Goal: Task Accomplishment & Management: Use online tool/utility

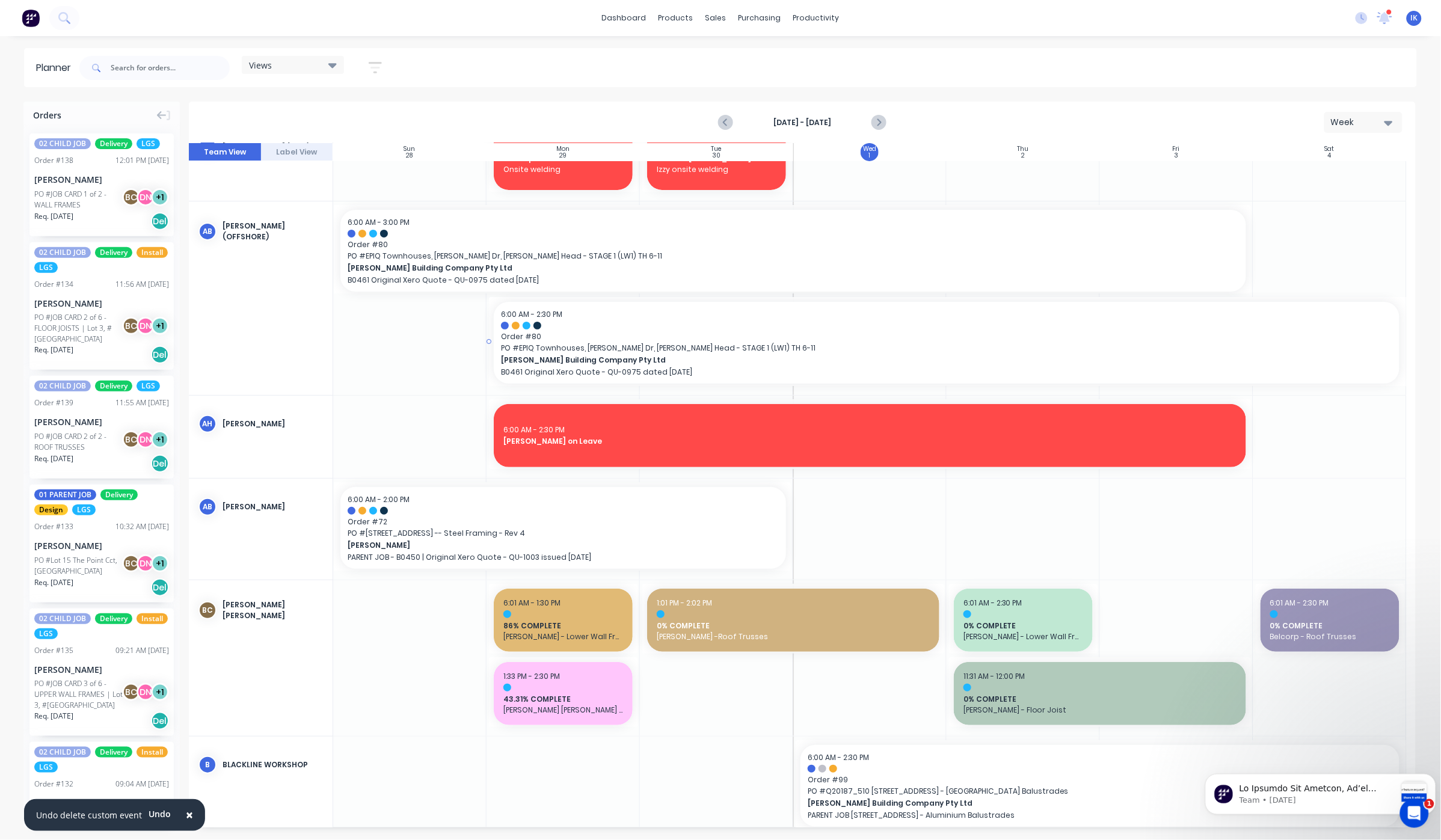
scroll to position [481, 0]
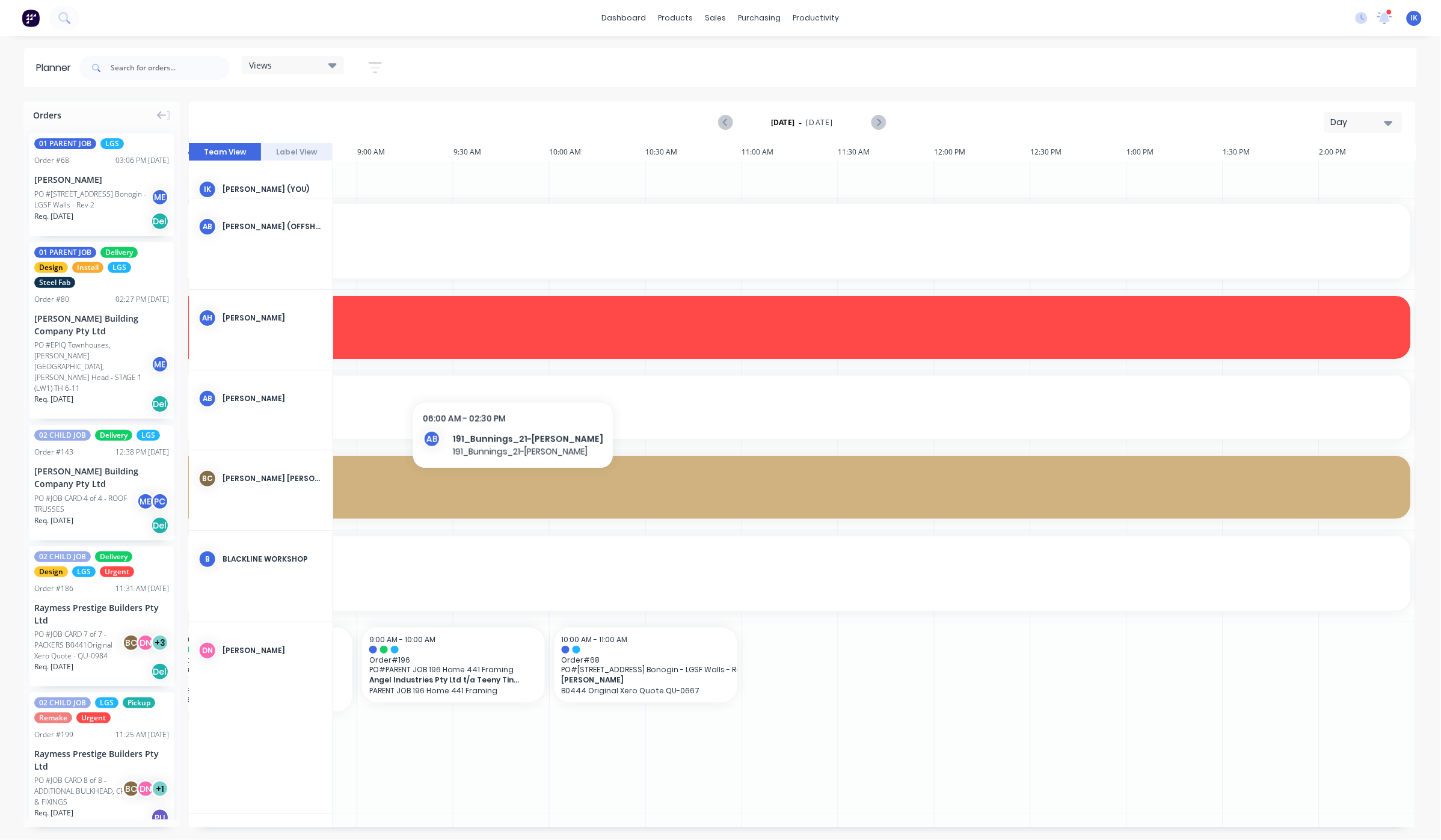
scroll to position [0, 556]
click at [1390, 126] on icon "button" at bounding box center [1389, 123] width 9 height 13
click at [1322, 177] on div "Week" at bounding box center [1341, 178] width 119 height 24
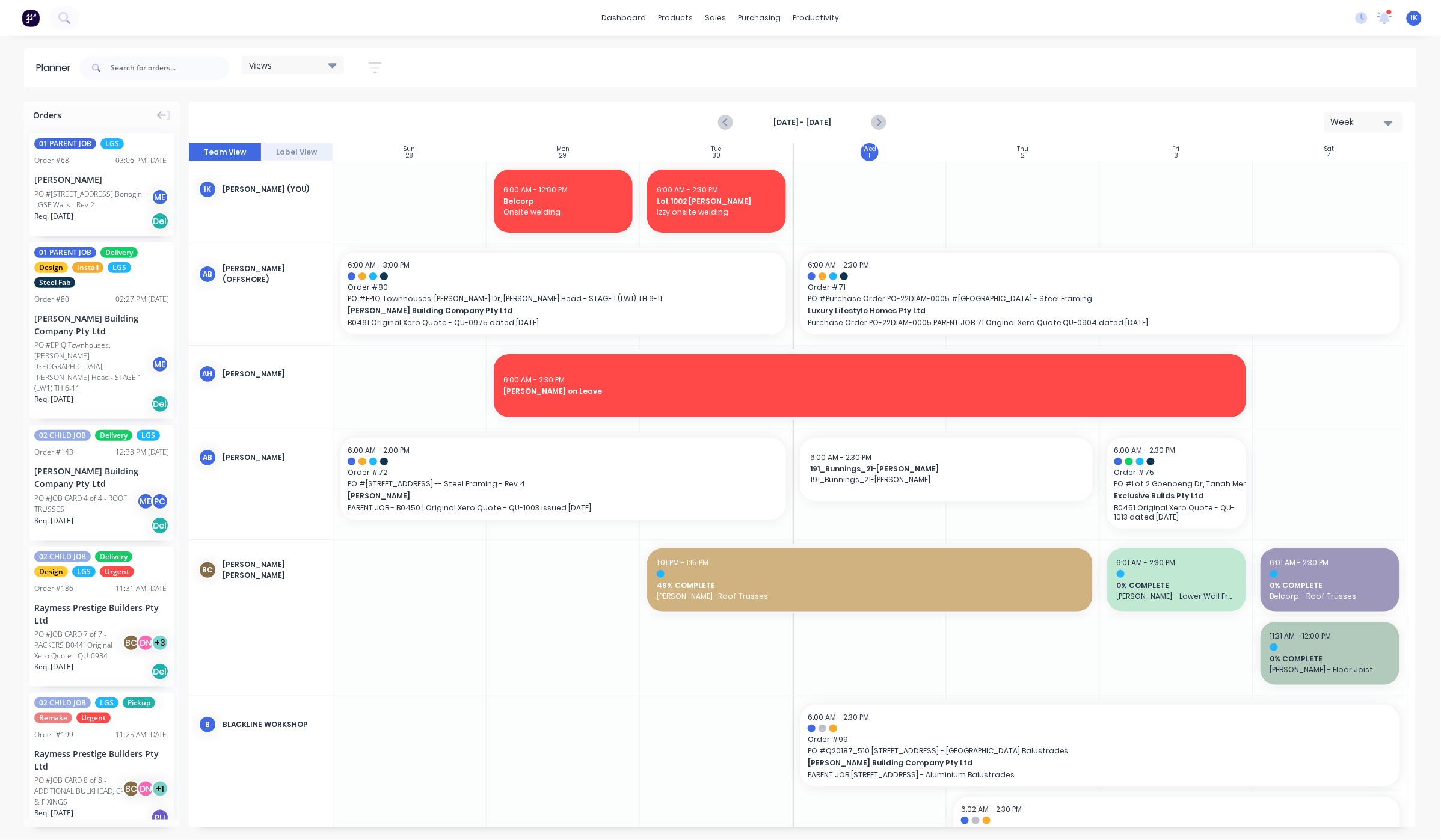
click at [872, 204] on div at bounding box center [869, 202] width 153 height 82
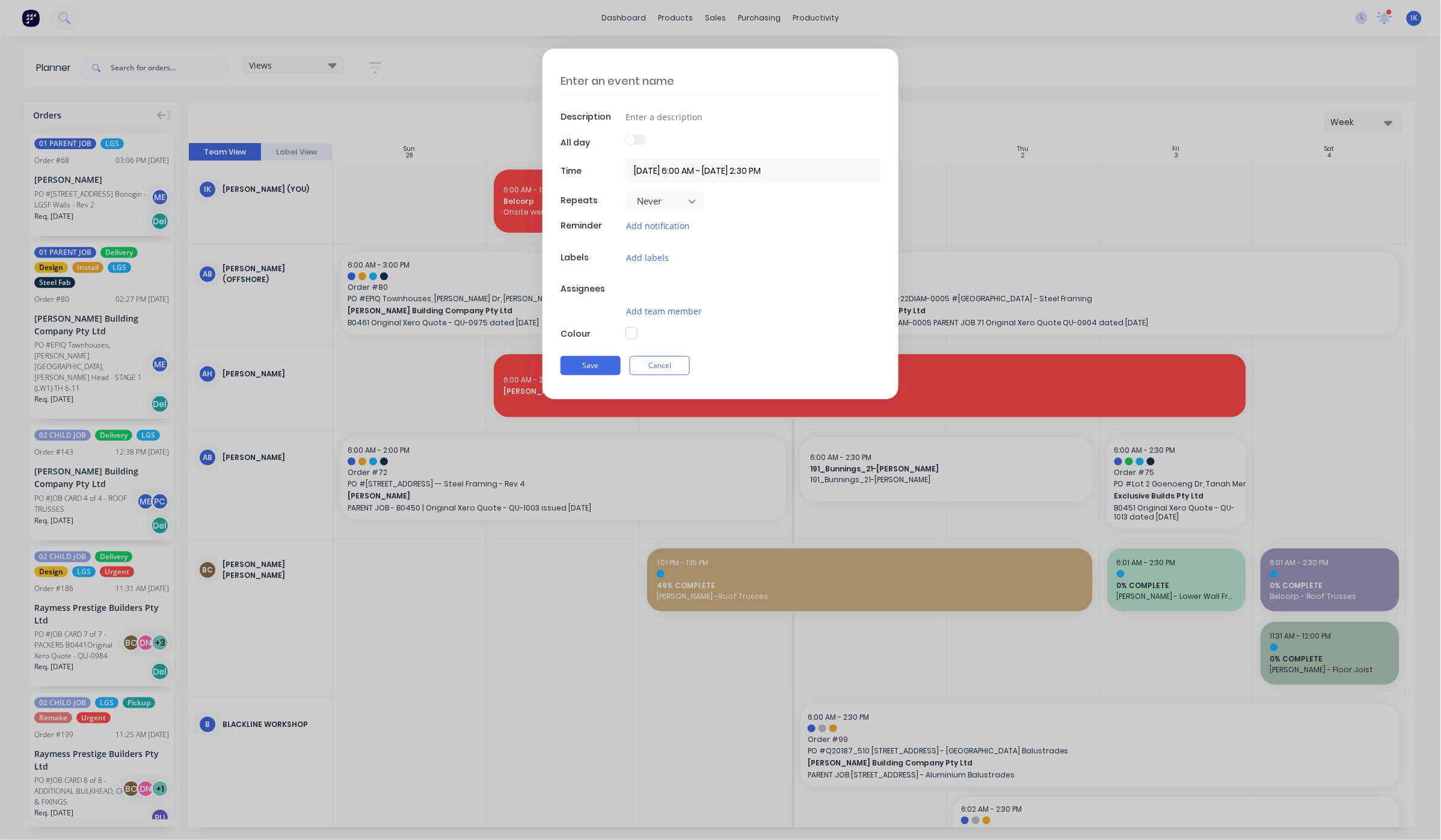
type textarea "x"
click at [757, 84] on textarea at bounding box center [720, 81] width 320 height 28
type textarea "B"
type textarea "x"
type textarea "Be"
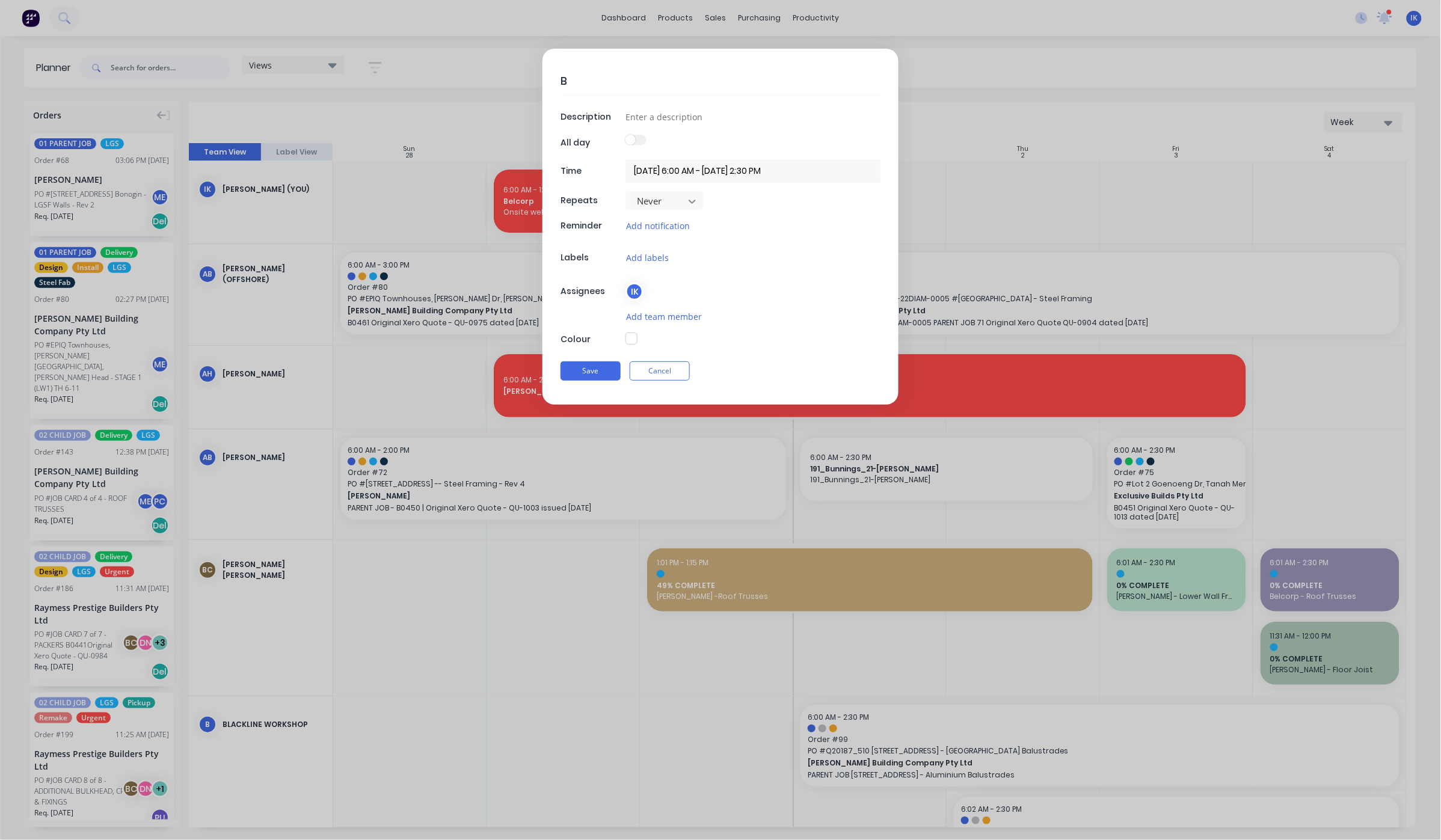
type textarea "x"
type textarea "Bel"
type textarea "x"
type textarea "Belc"
type textarea "x"
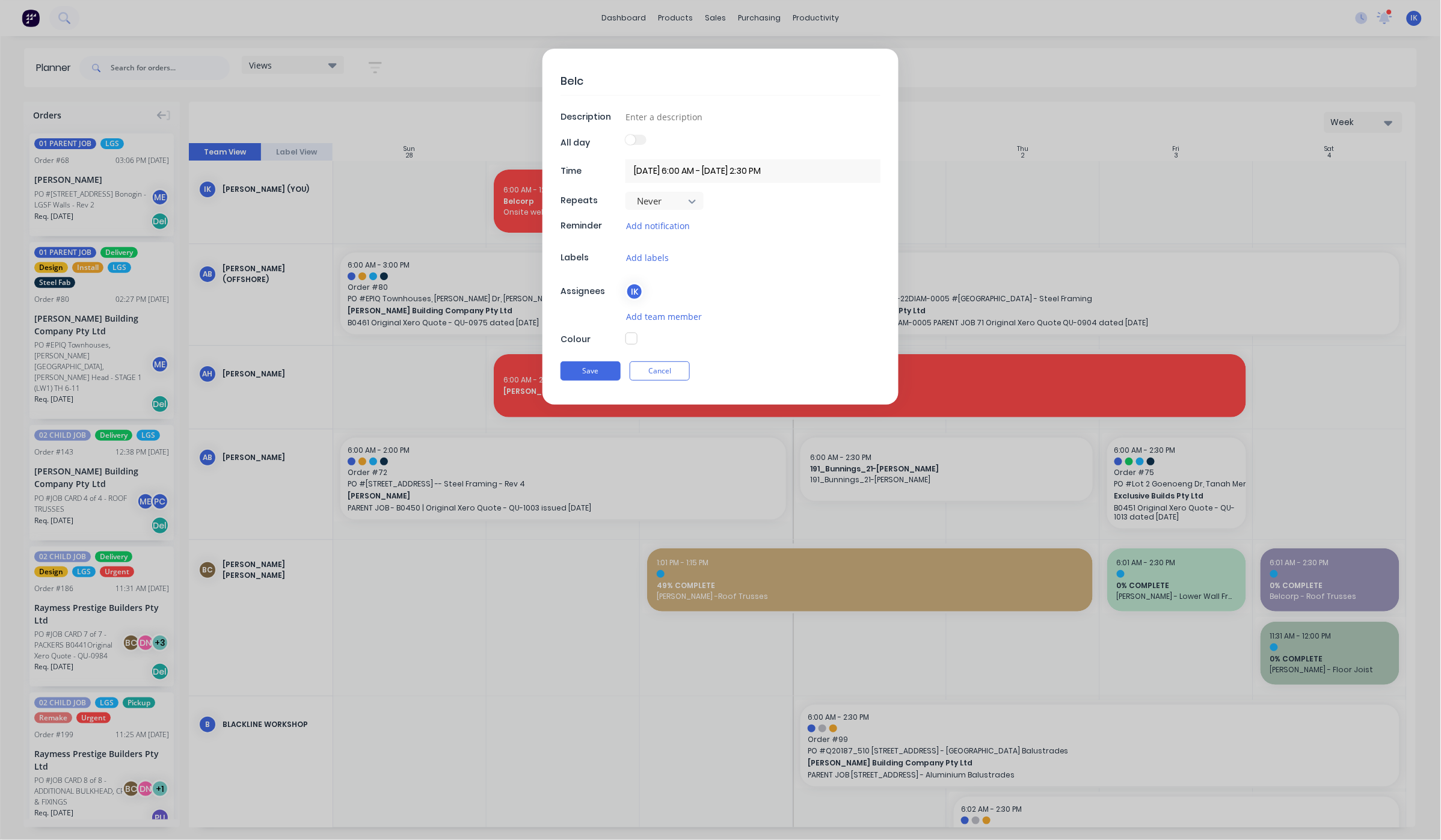
type textarea "Belco"
type textarea "x"
type textarea "Belcor"
type textarea "x"
type textarea "Belcorp"
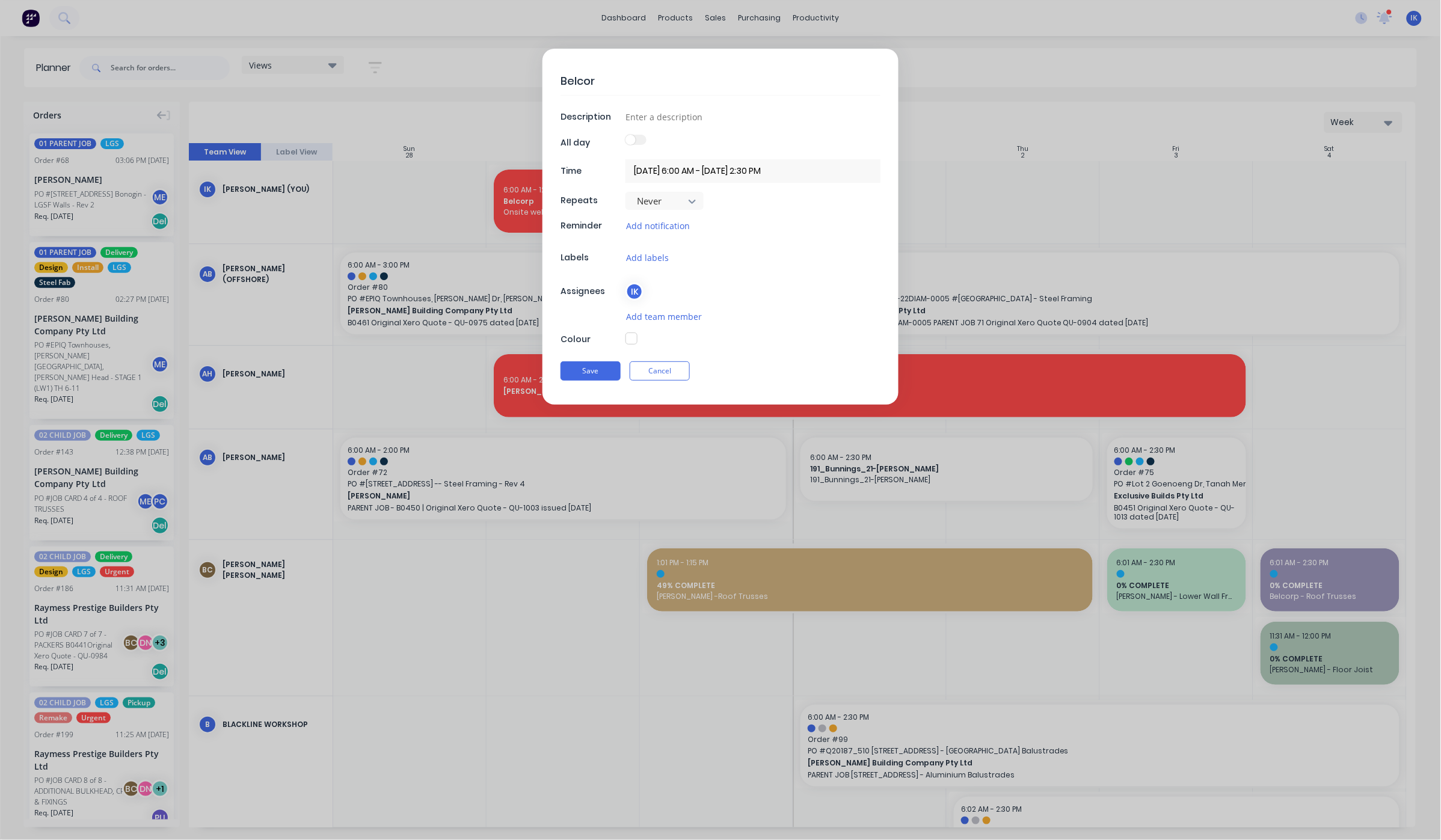
type textarea "x"
type textarea "Belcorp"
type textarea "x"
click at [731, 119] on input at bounding box center [753, 116] width 255 height 18
type input "Izzy onsite welding"
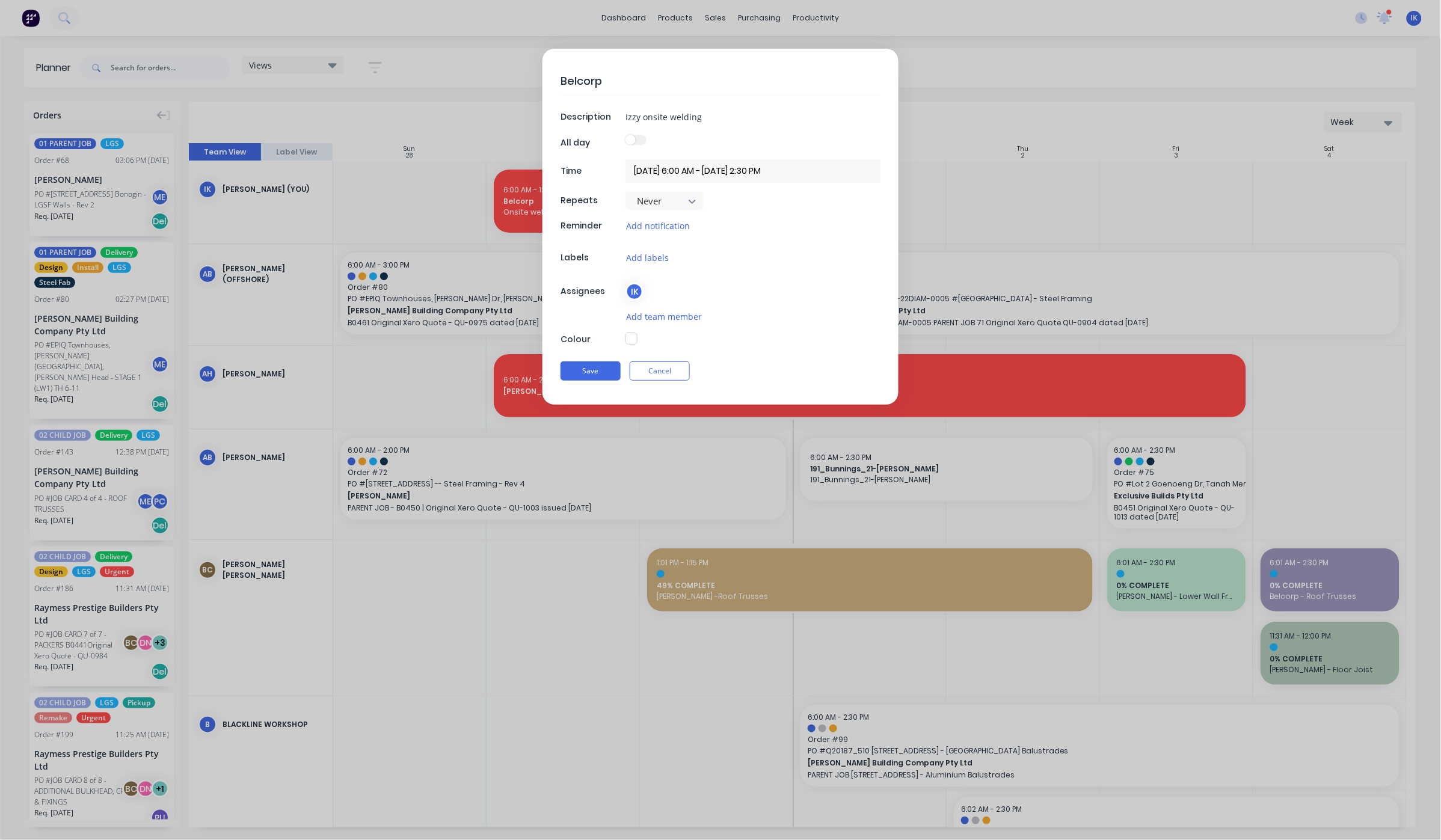
click at [634, 337] on button "button" at bounding box center [631, 338] width 12 height 12
type textarea "x"
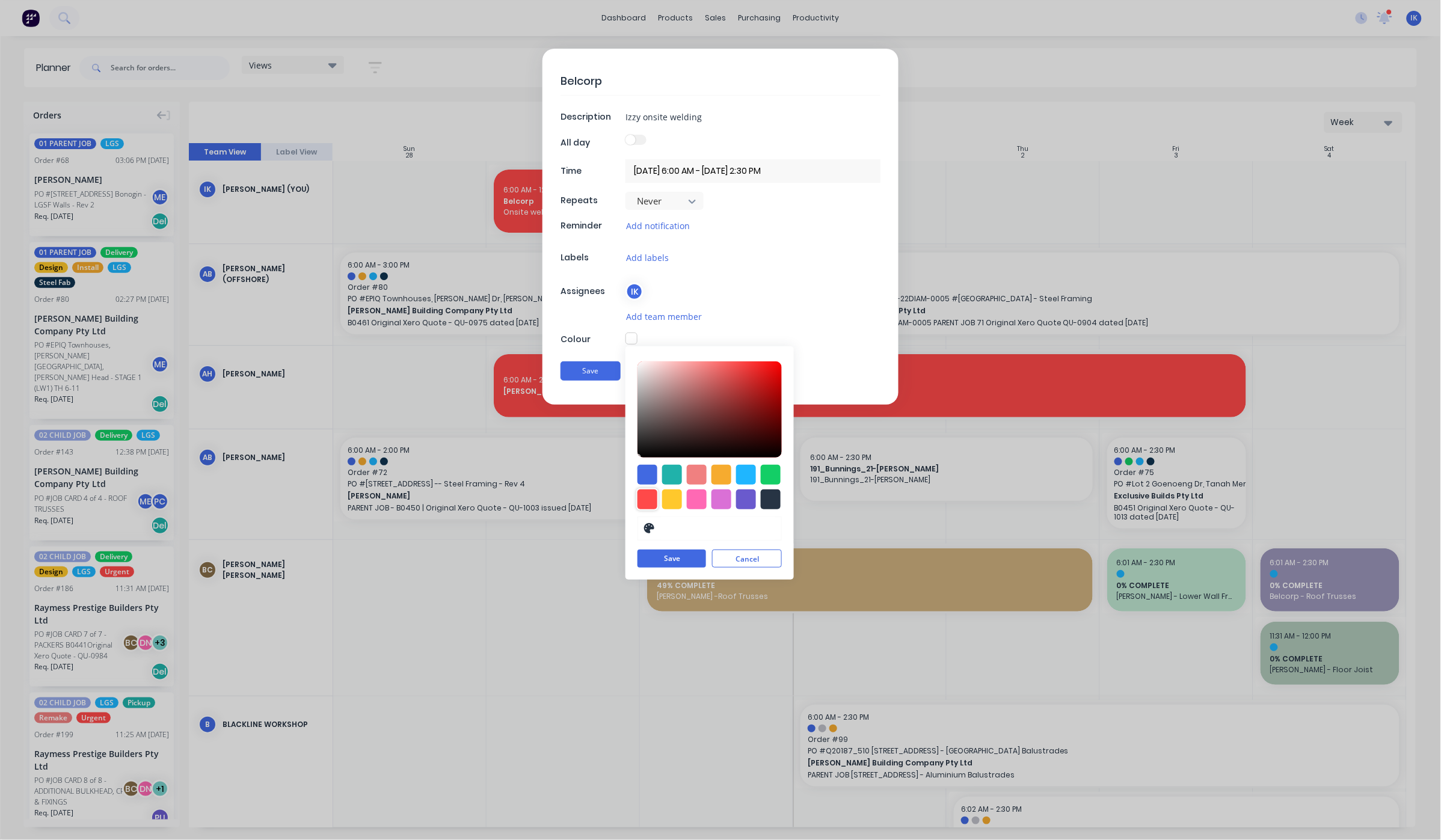
click at [653, 508] on div at bounding box center [647, 499] width 20 height 20
type input "#FF4949"
click at [686, 567] on button "Save" at bounding box center [671, 559] width 68 height 18
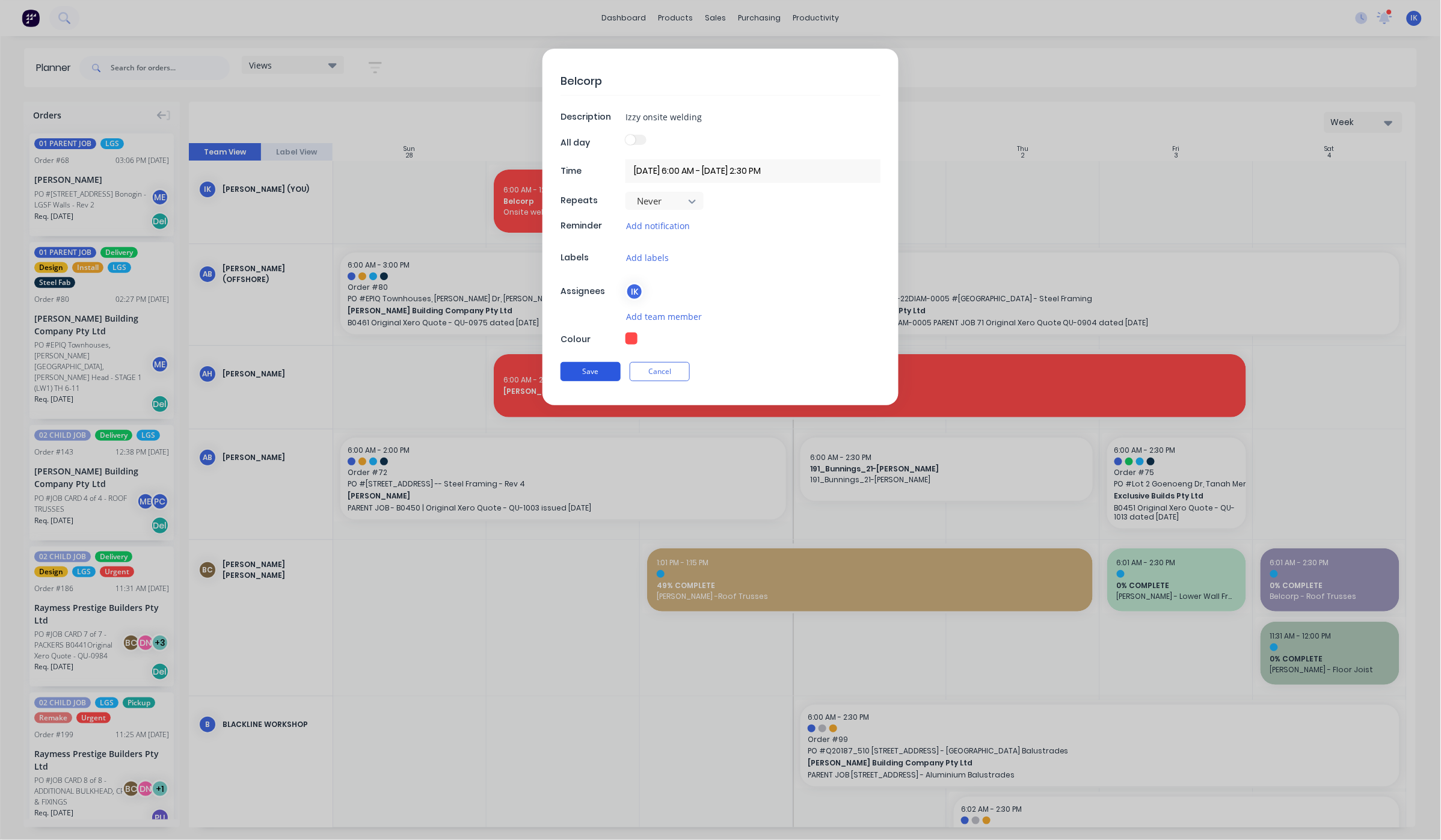
click at [587, 369] on button "Save" at bounding box center [590, 372] width 60 height 19
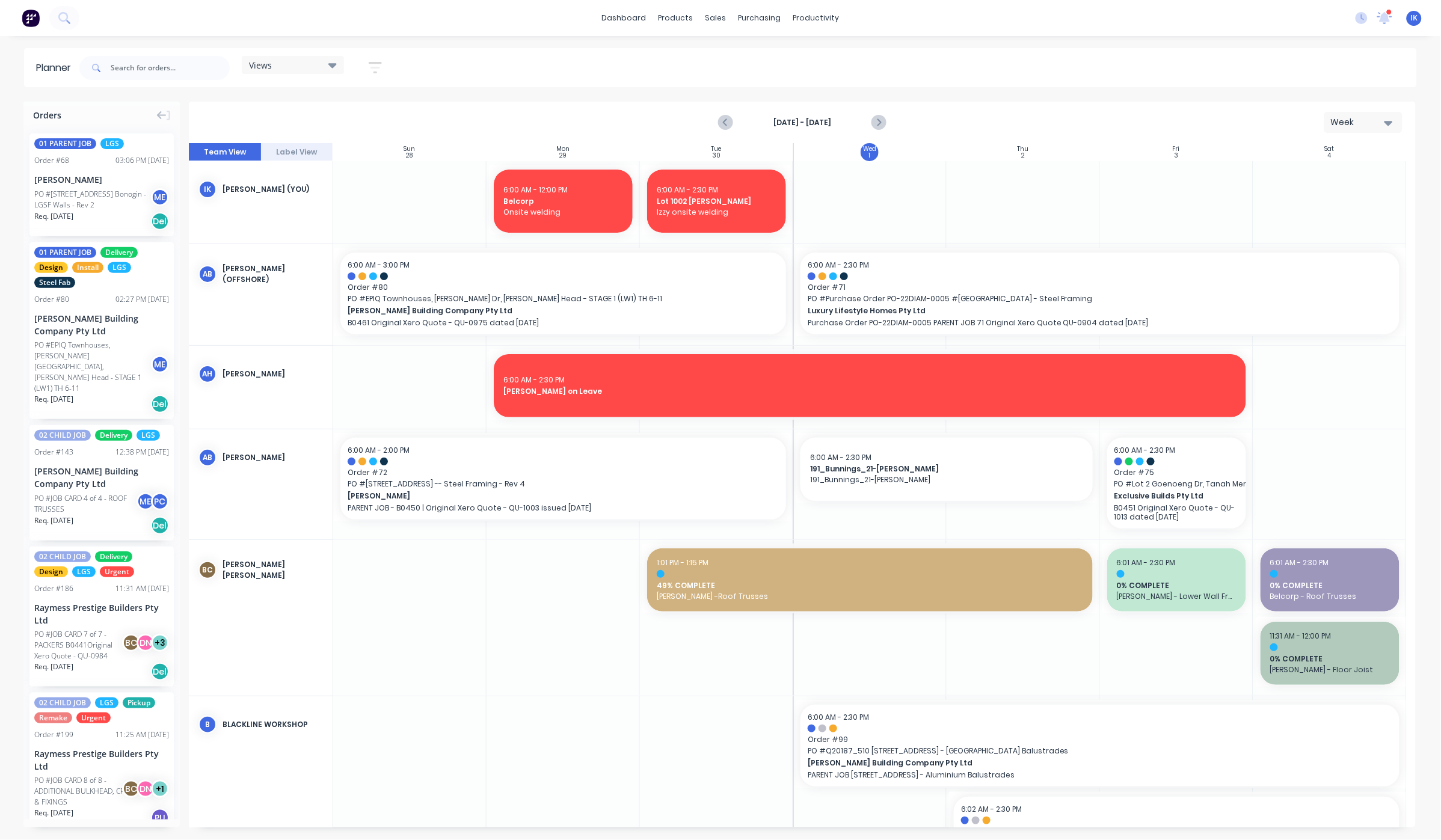
type textarea "x"
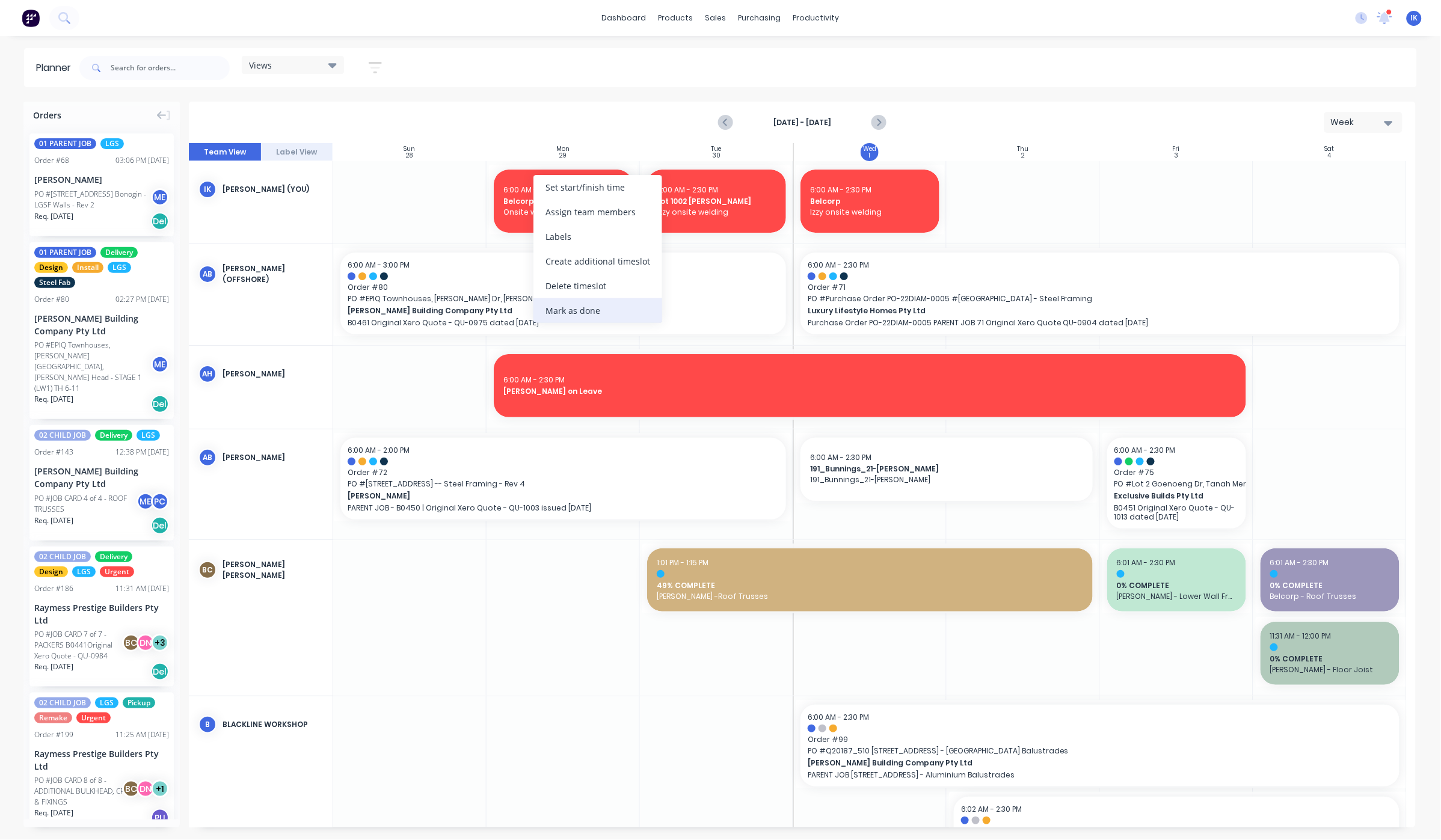
click at [610, 307] on div "Mark as done" at bounding box center [597, 311] width 129 height 25
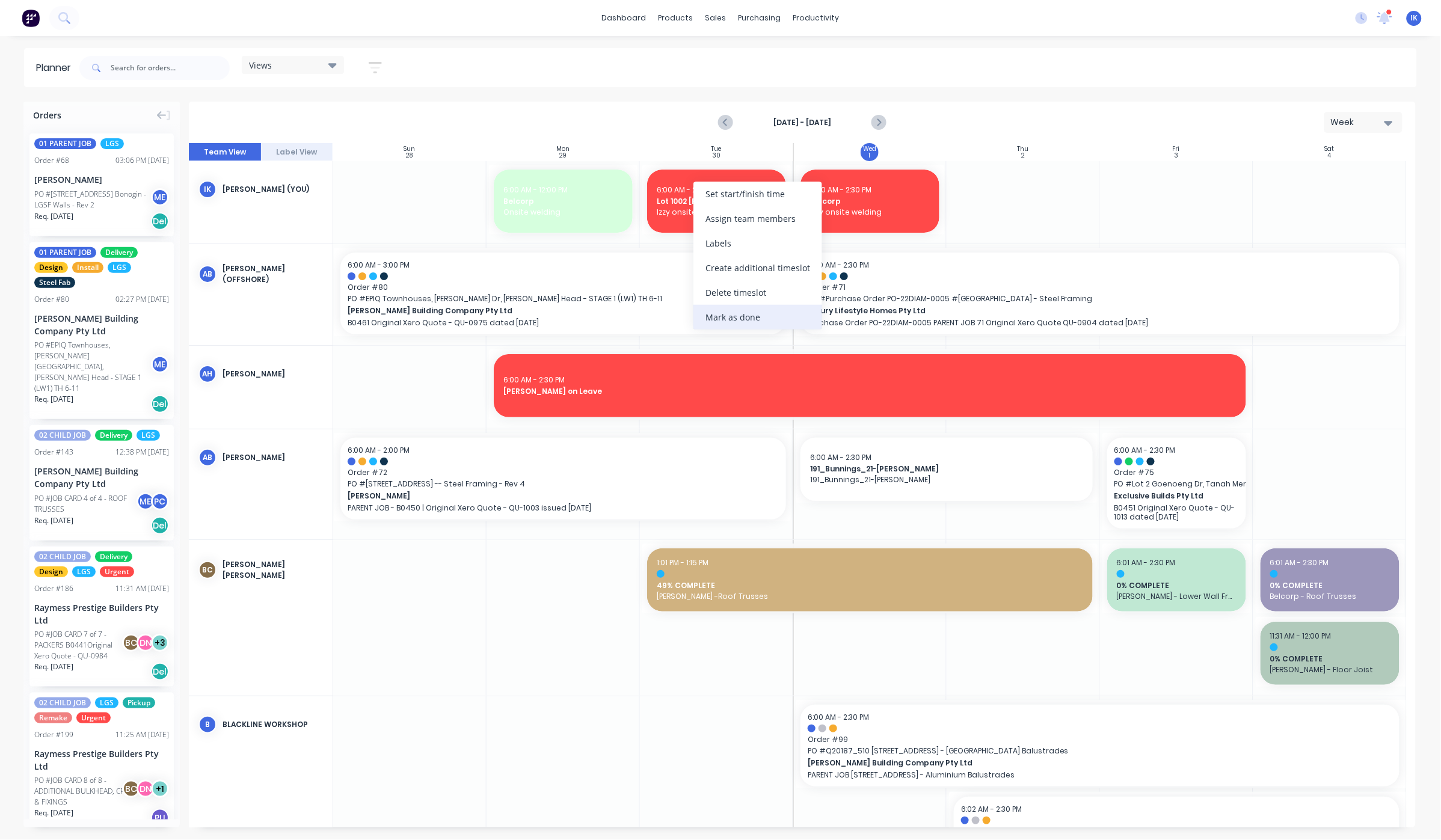
click at [742, 317] on div "Mark as done" at bounding box center [757, 317] width 129 height 25
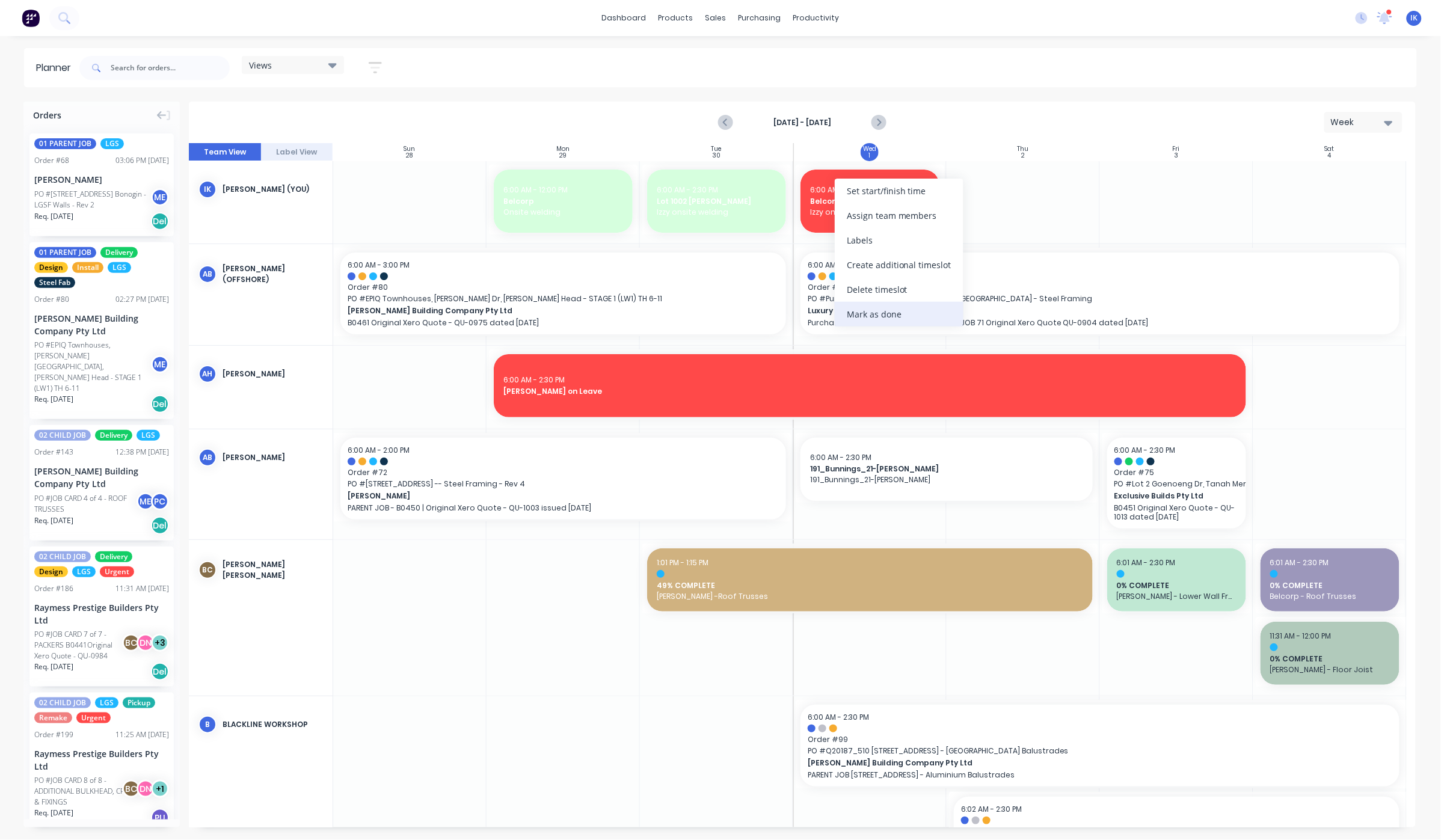
click at [887, 311] on div "Mark as done" at bounding box center [898, 314] width 129 height 25
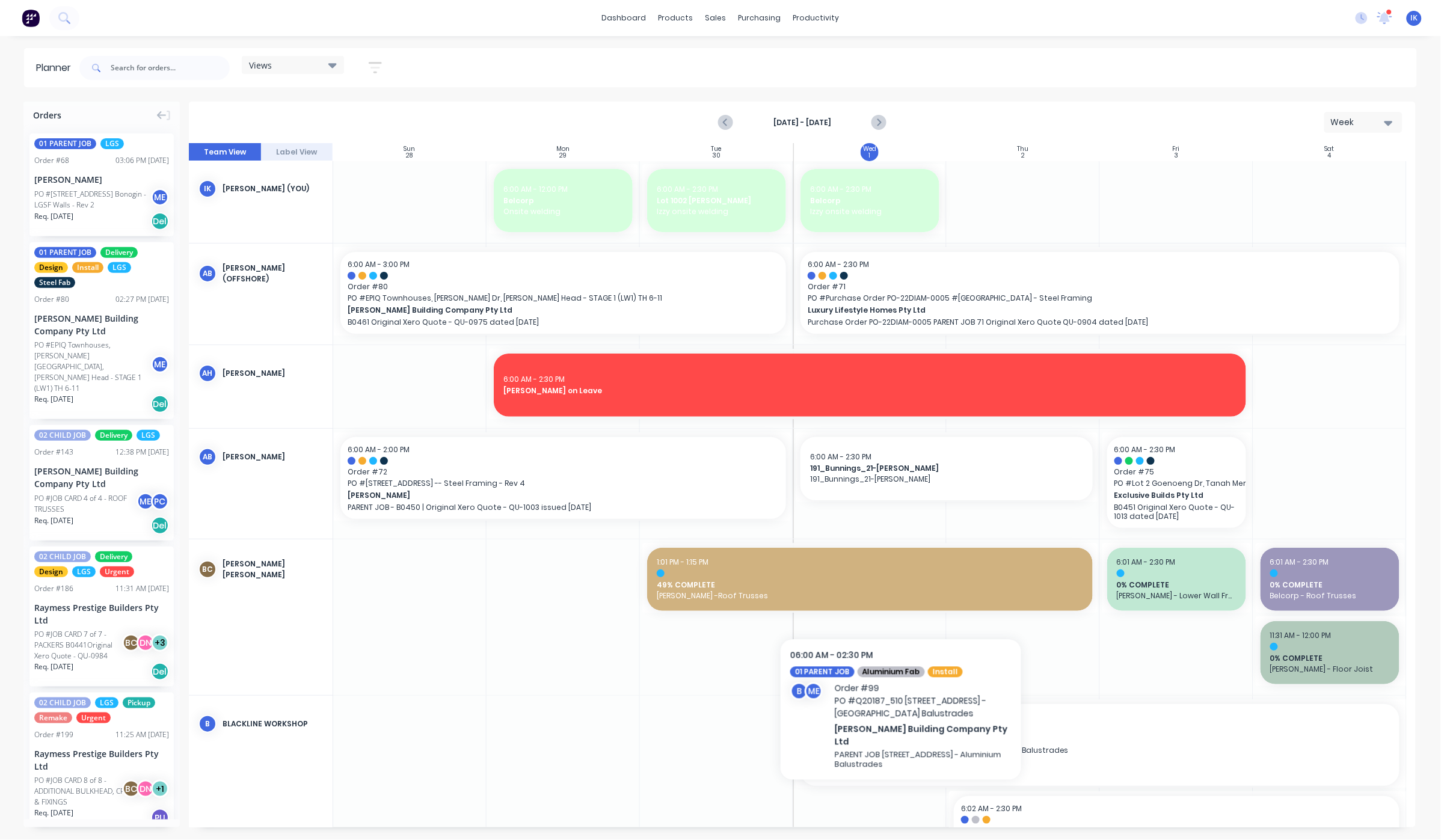
scroll to position [0, 0]
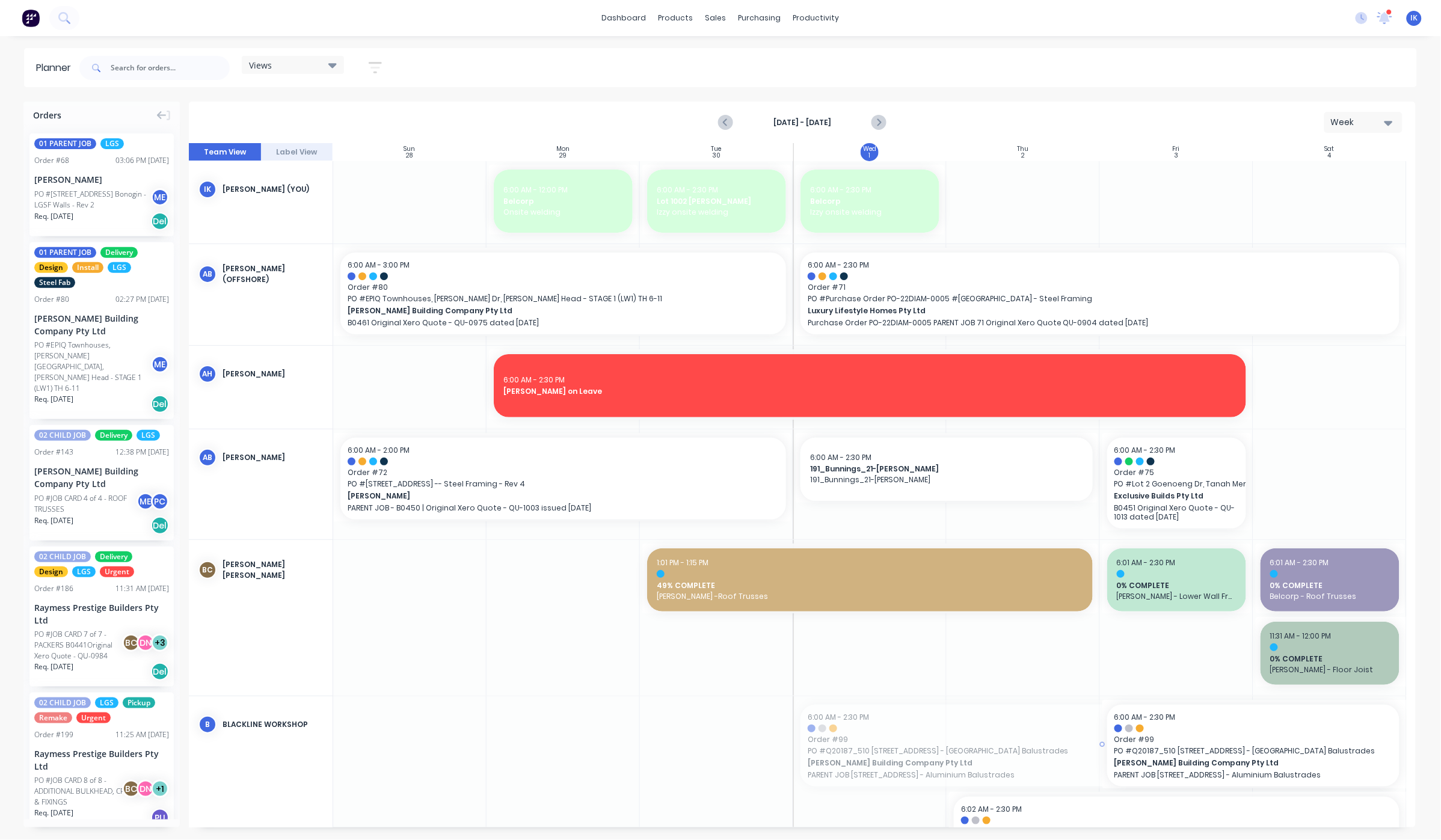
drag, startPoint x: 794, startPoint y: 744, endPoint x: 952, endPoint y: 746, distance: 158.0
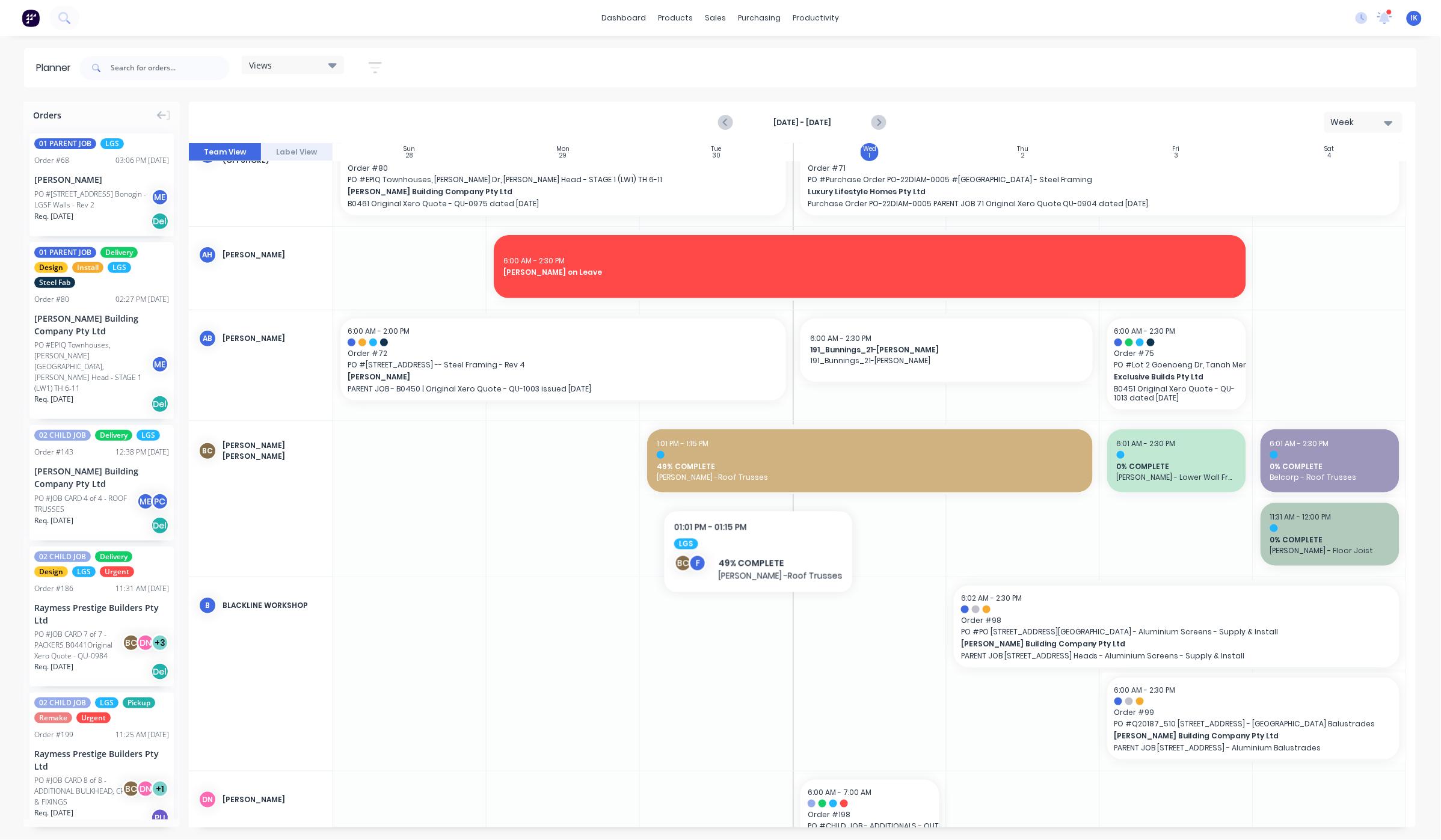
scroll to position [241, 0]
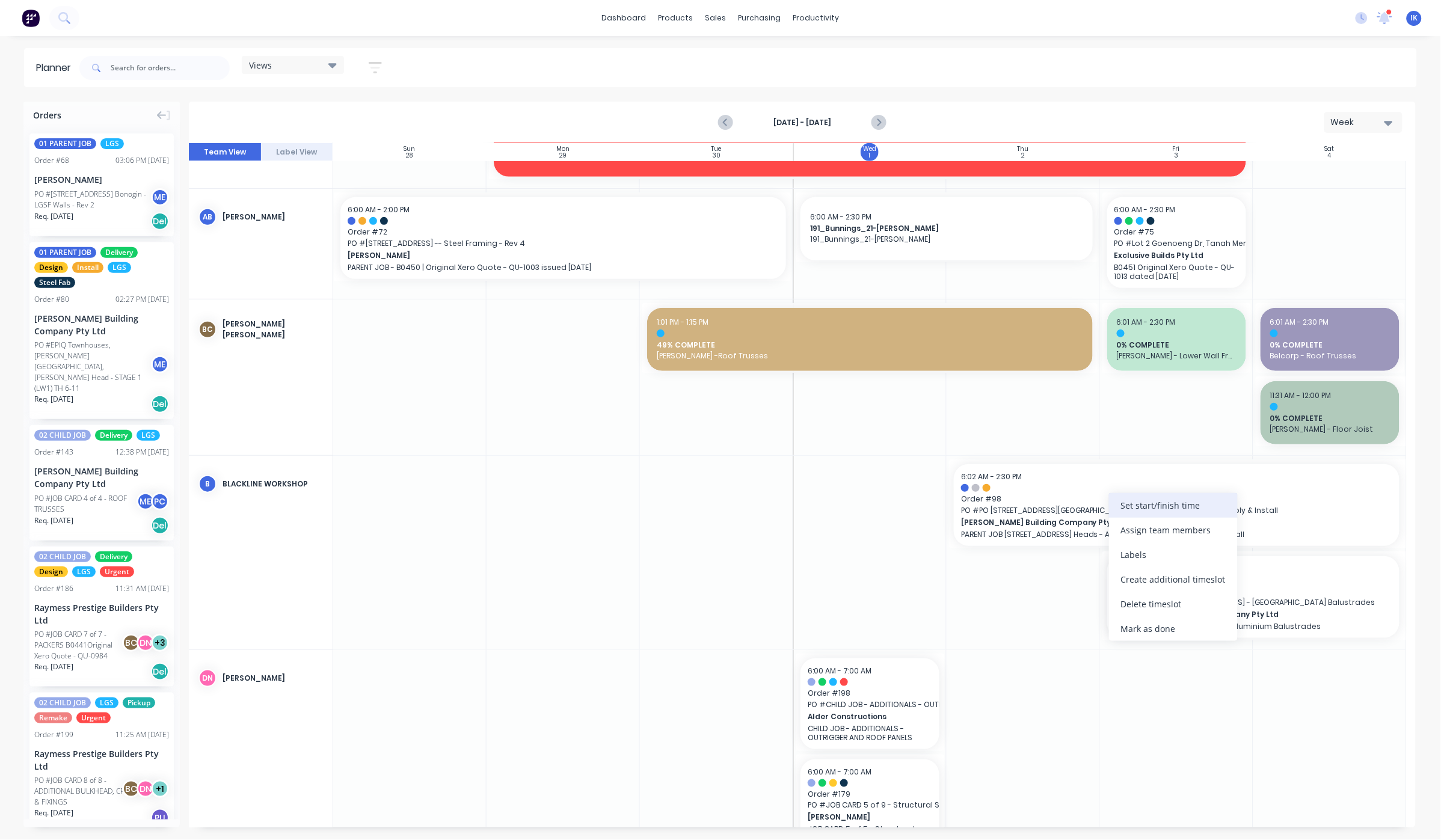
click at [1131, 511] on div "Set start/finish time" at bounding box center [1173, 505] width 129 height 25
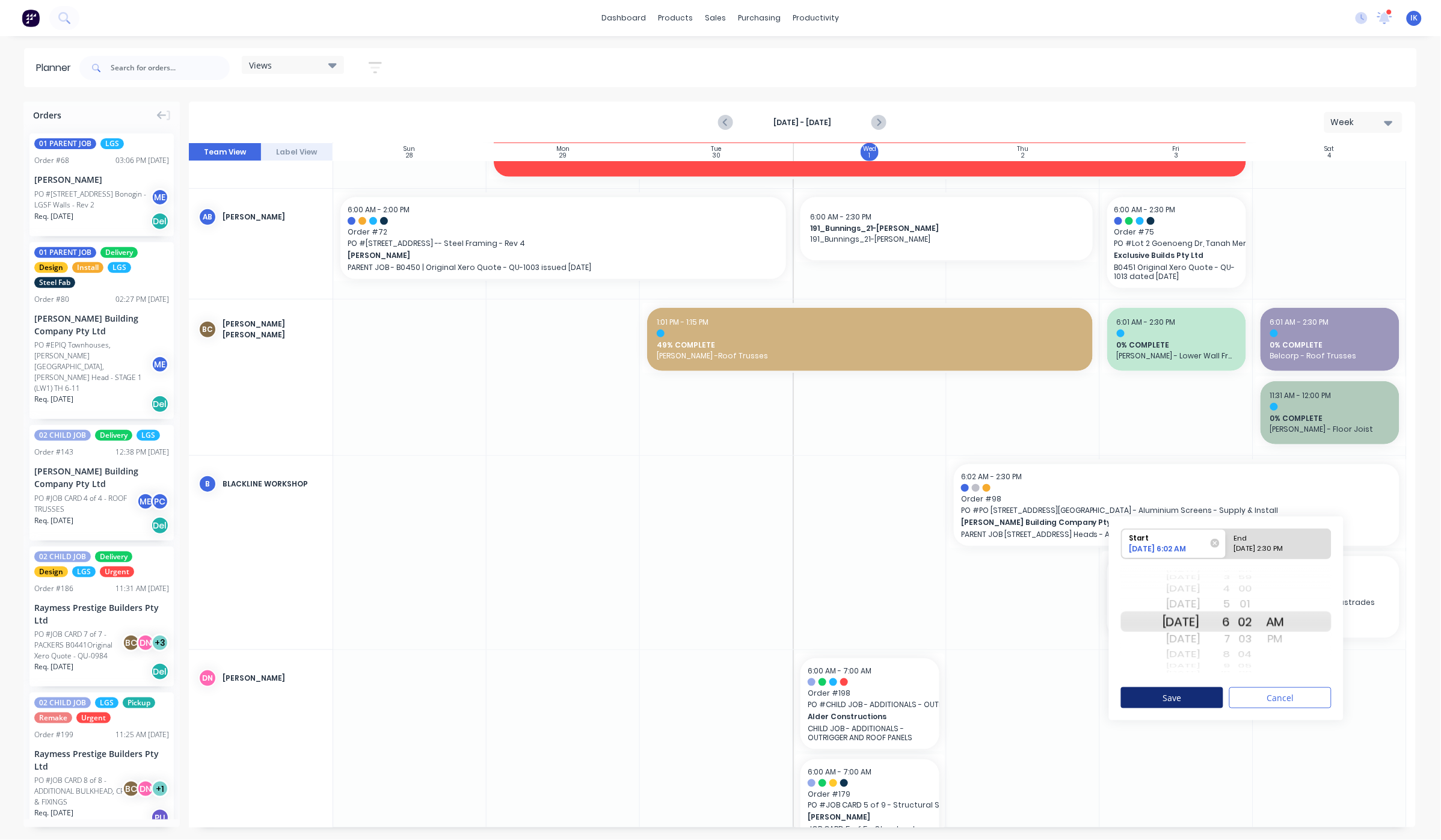
click at [1202, 698] on button "Save" at bounding box center [1172, 697] width 103 height 21
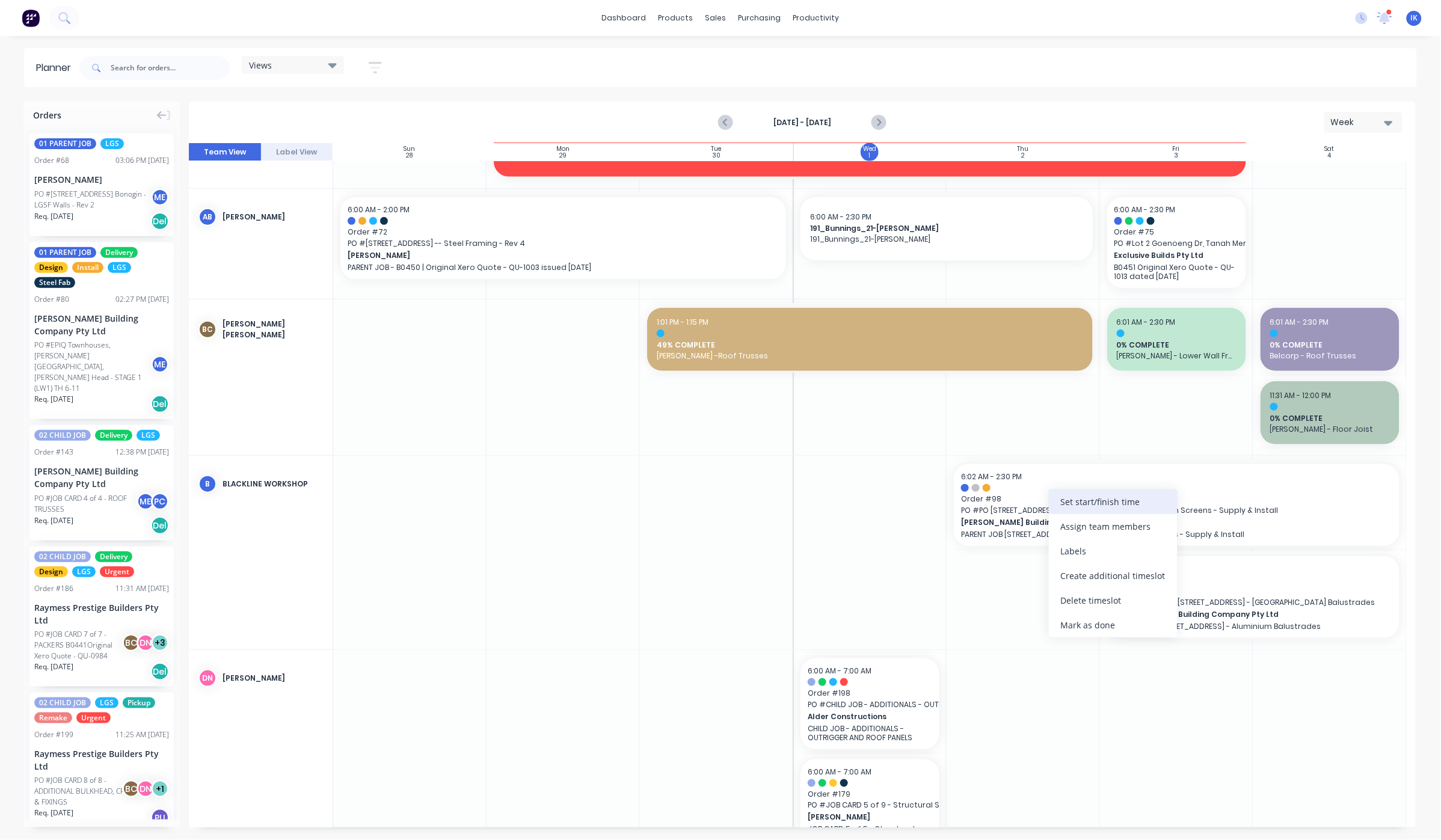
click at [1087, 501] on div "Set start/finish time" at bounding box center [1113, 502] width 129 height 25
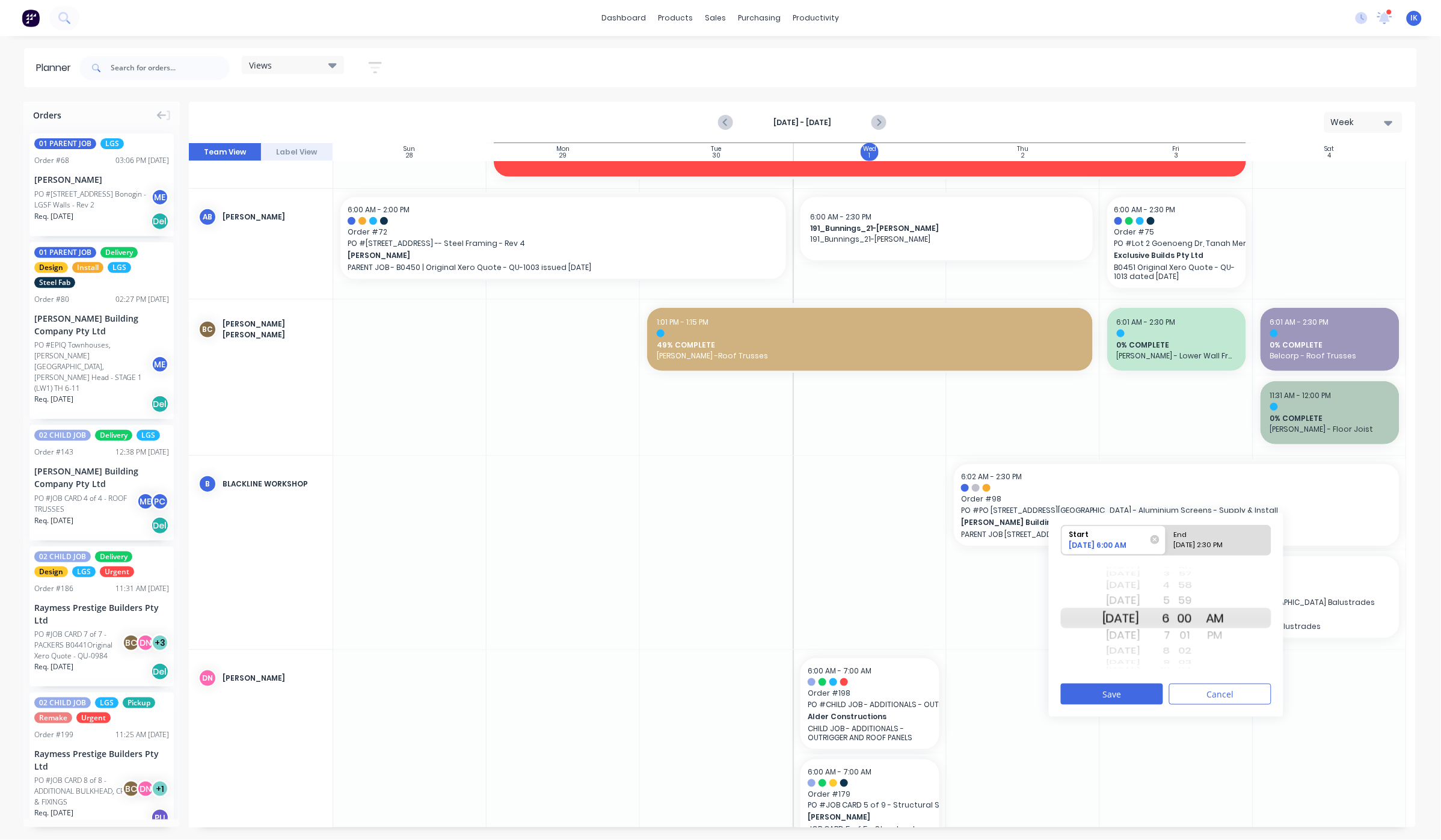
click at [1215, 541] on div "[DATE] 2:30 PM" at bounding box center [1213, 547] width 87 height 15
click at [1167, 541] on input "End [DATE] 2:30 PM" at bounding box center [1166, 540] width 1 height 30
radio input "true"
click at [1133, 688] on button "Save" at bounding box center [1111, 694] width 103 height 21
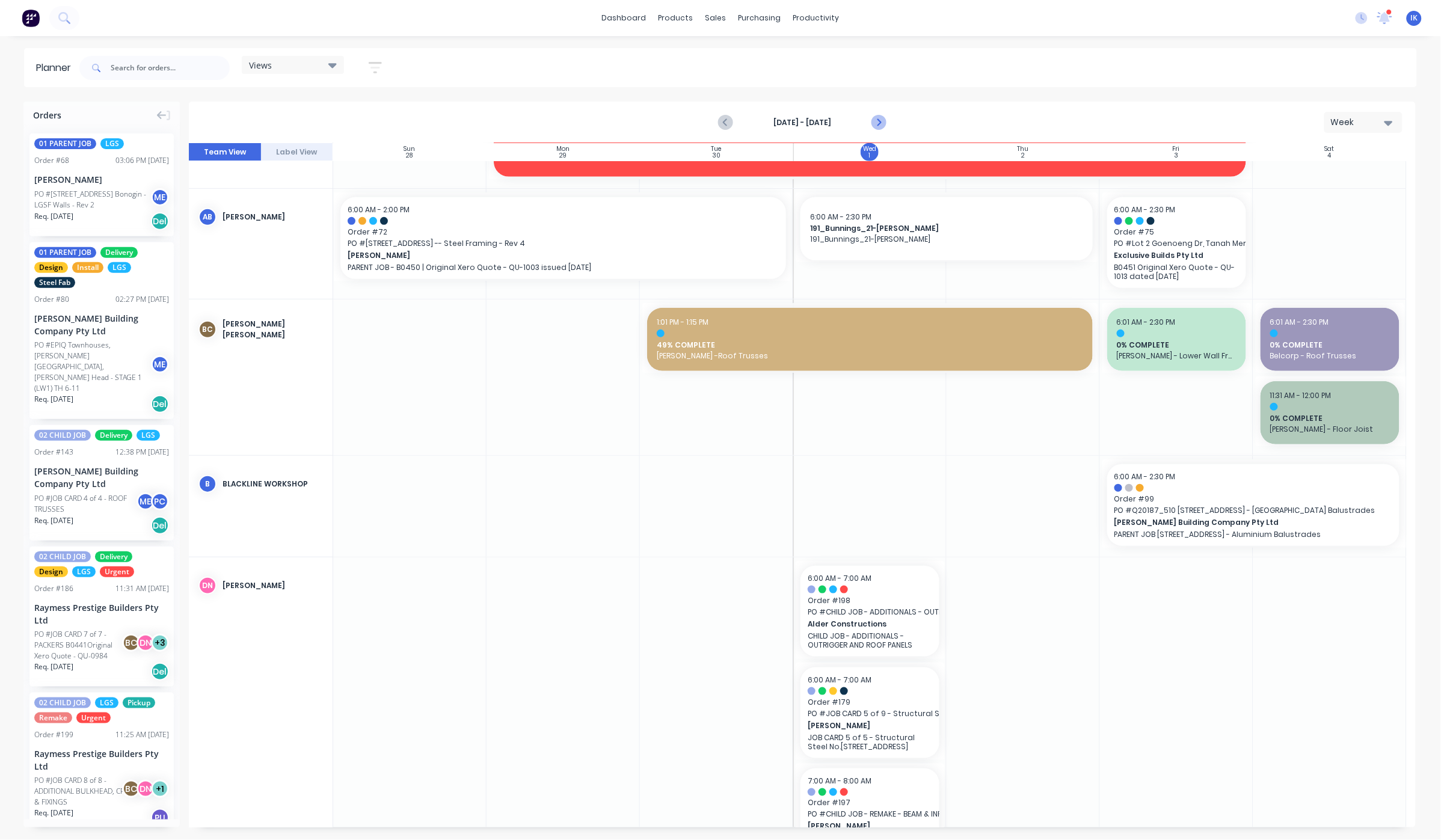
click at [877, 119] on icon "Next page" at bounding box center [878, 123] width 15 height 15
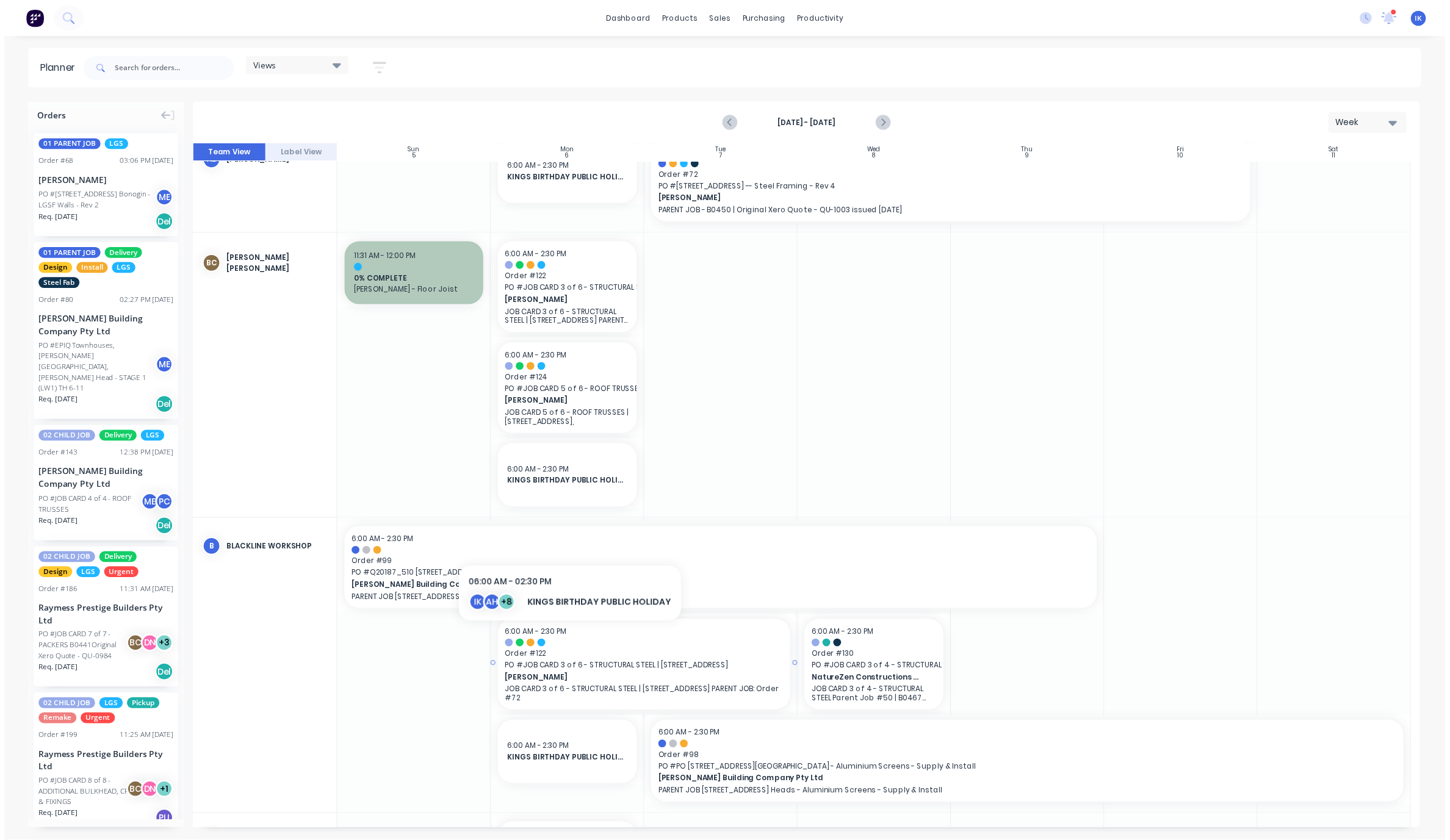
scroll to position [407, 0]
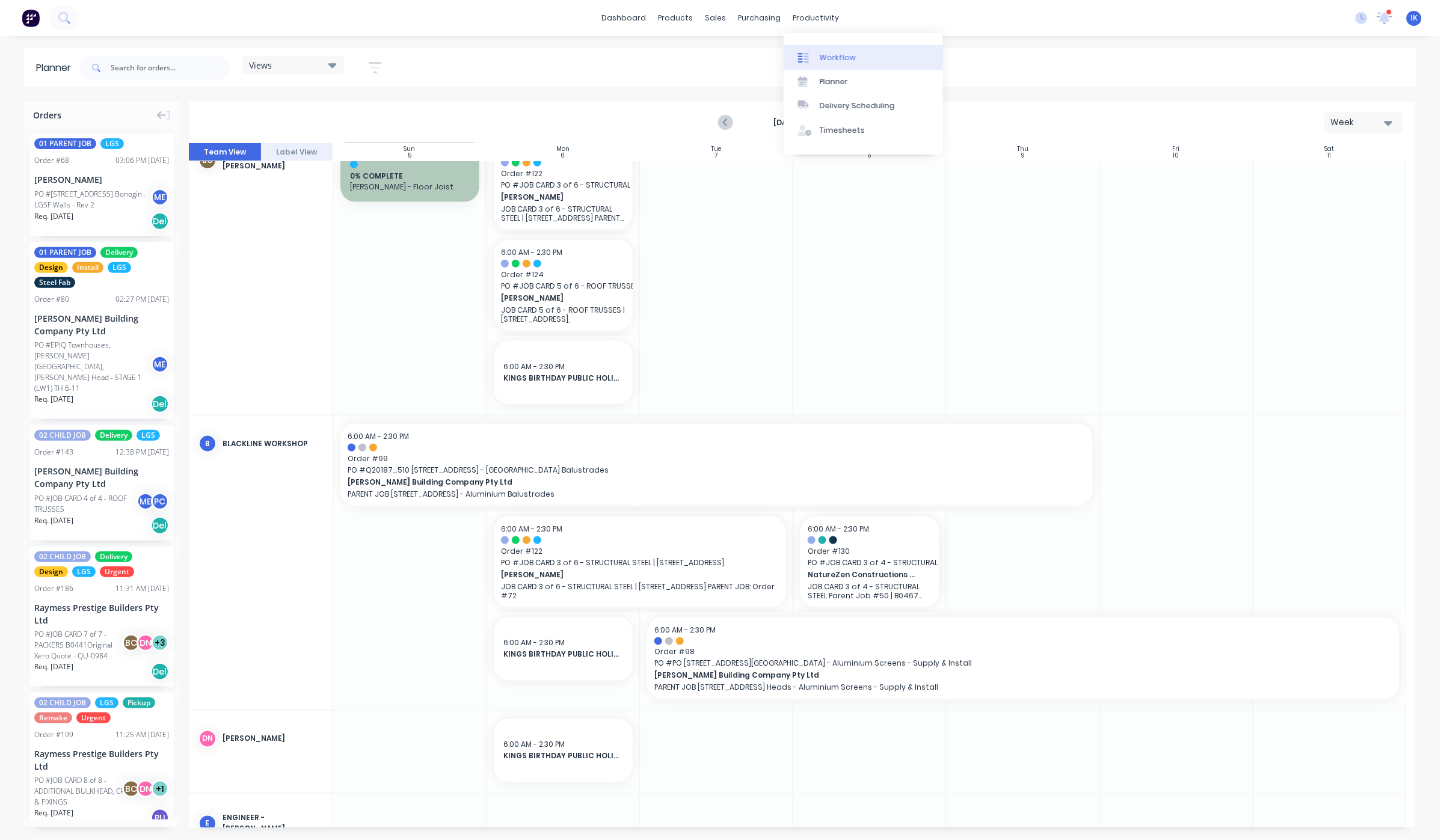
click at [829, 56] on div "Workflow" at bounding box center [838, 57] width 36 height 11
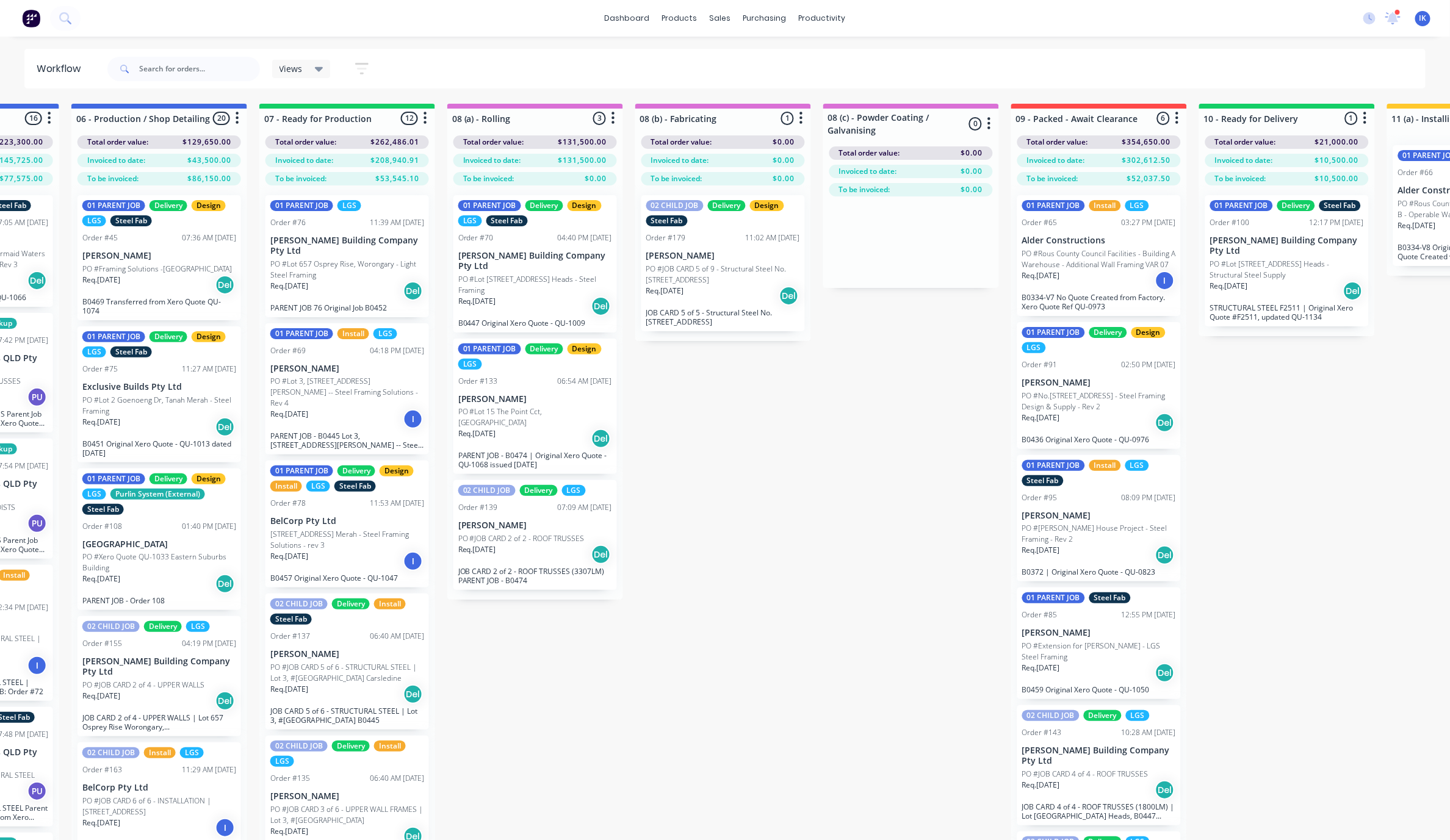
scroll to position [0, 977]
